Goal: Transaction & Acquisition: Purchase product/service

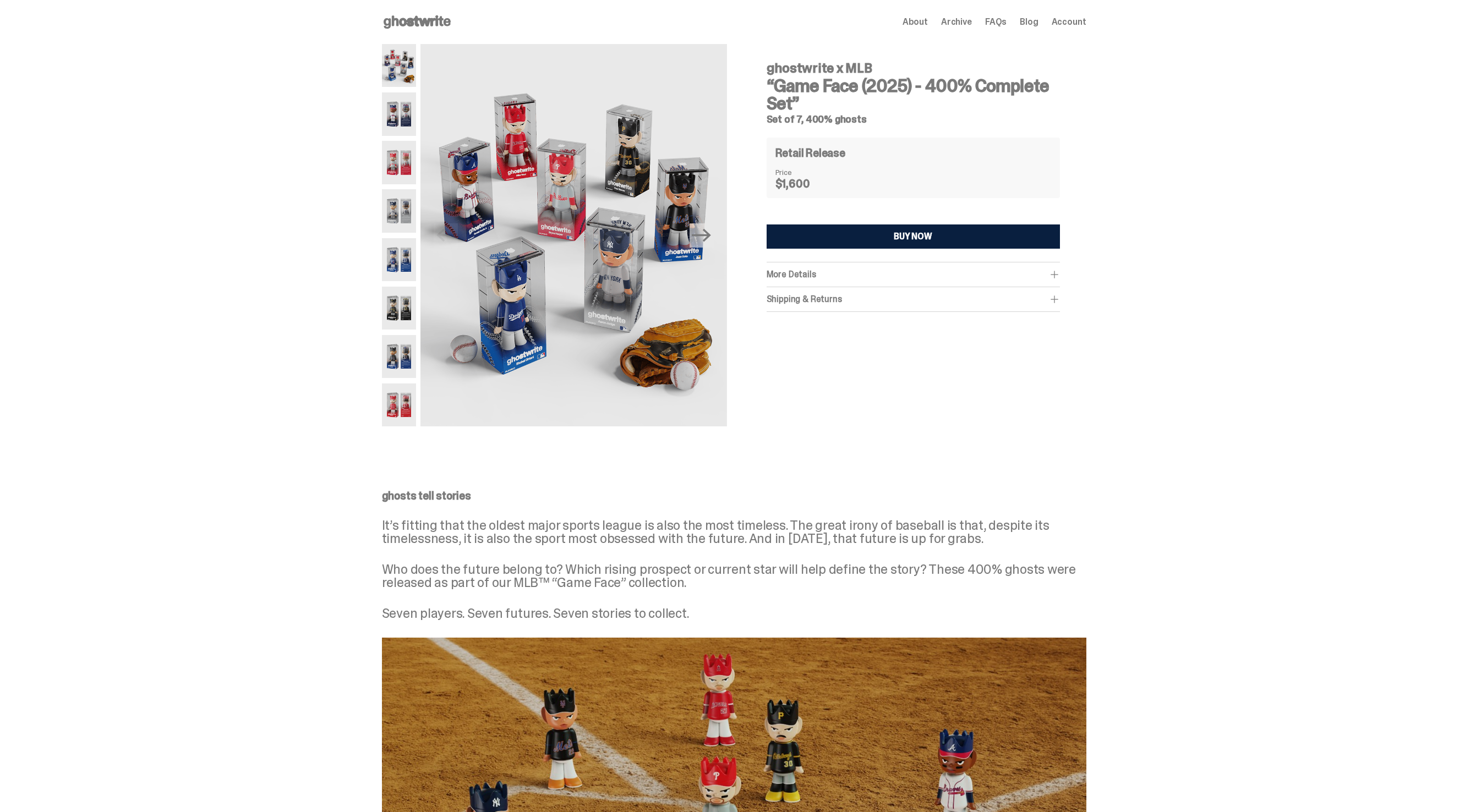
click at [425, 20] on use at bounding box center [417, 22] width 67 height 14
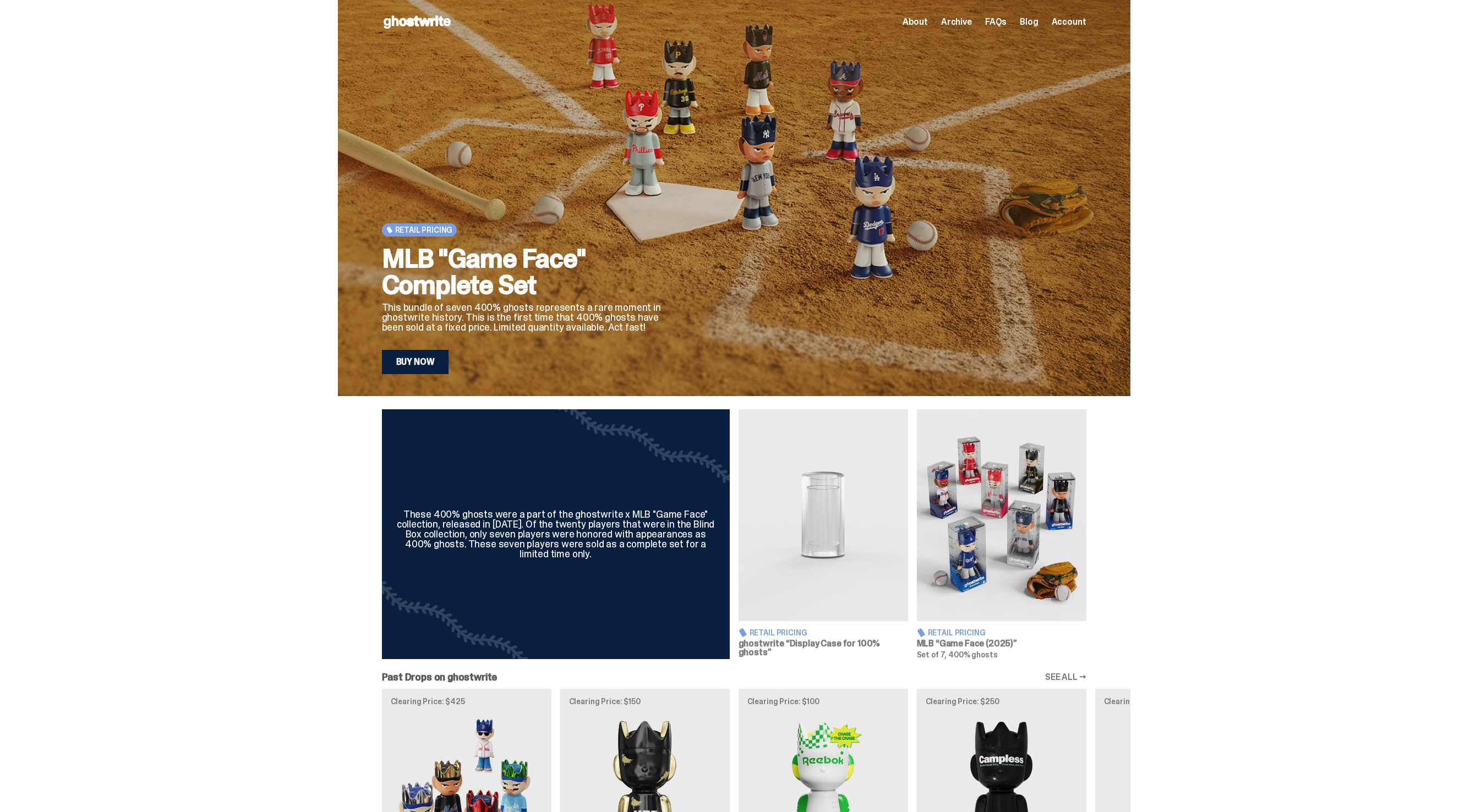
click at [428, 367] on link "Buy Now" at bounding box center [415, 362] width 67 height 24
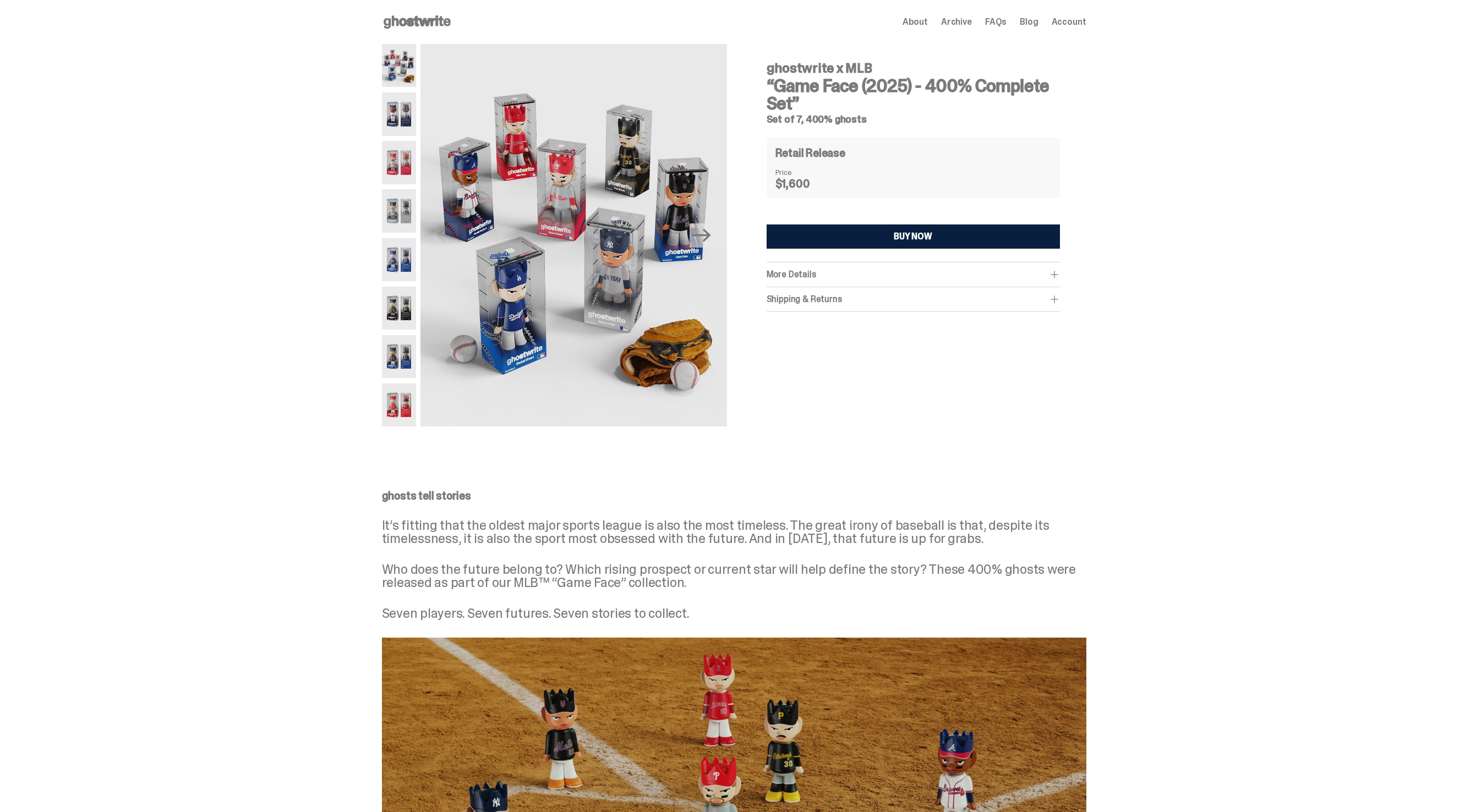
click at [816, 270] on span "More Details" at bounding box center [791, 274] width 50 height 11
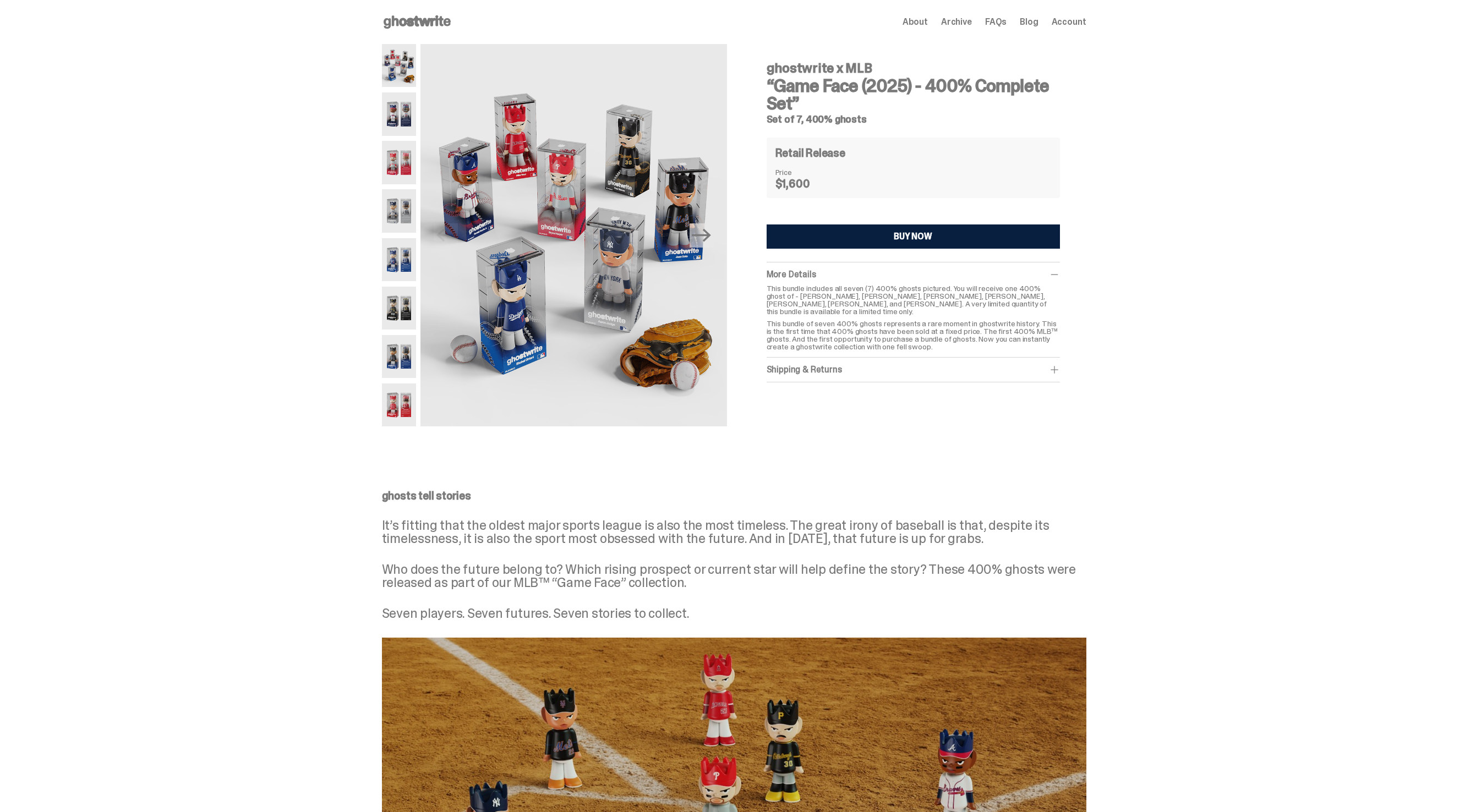
click at [419, 23] on icon at bounding box center [416, 22] width 70 height 17
